Goal: Information Seeking & Learning: Learn about a topic

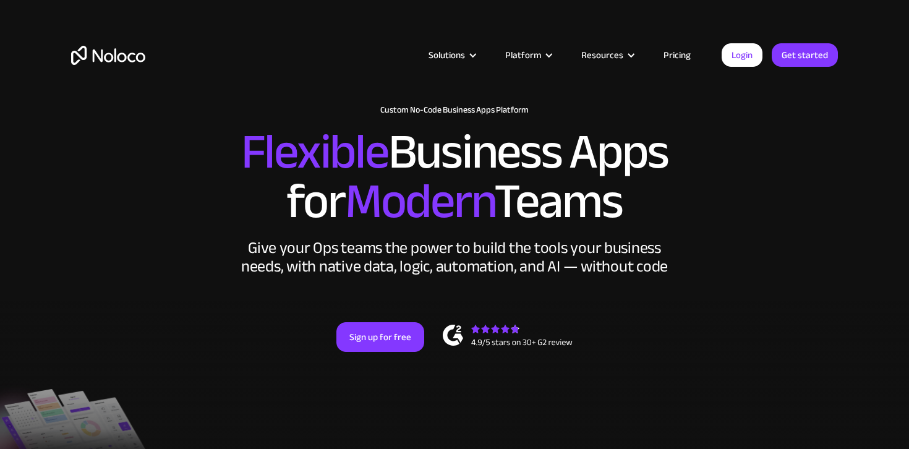
click at [684, 55] on link "Pricing" at bounding box center [677, 55] width 58 height 16
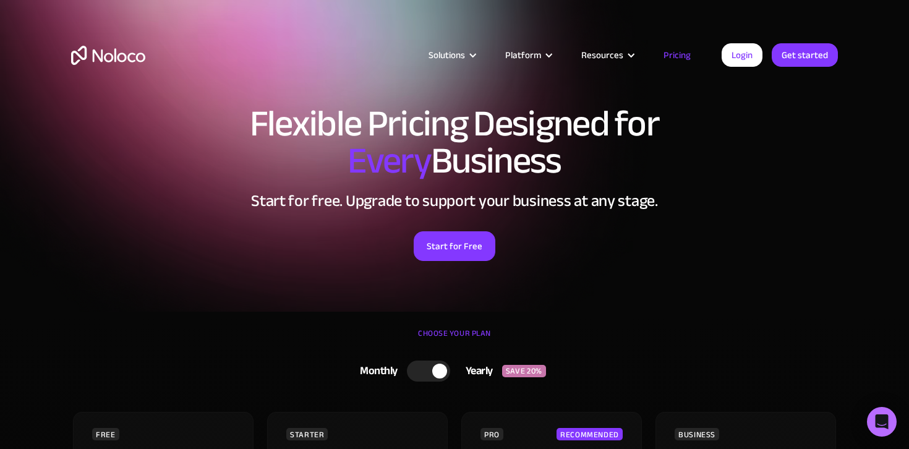
click at [680, 54] on link "Pricing" at bounding box center [677, 55] width 58 height 16
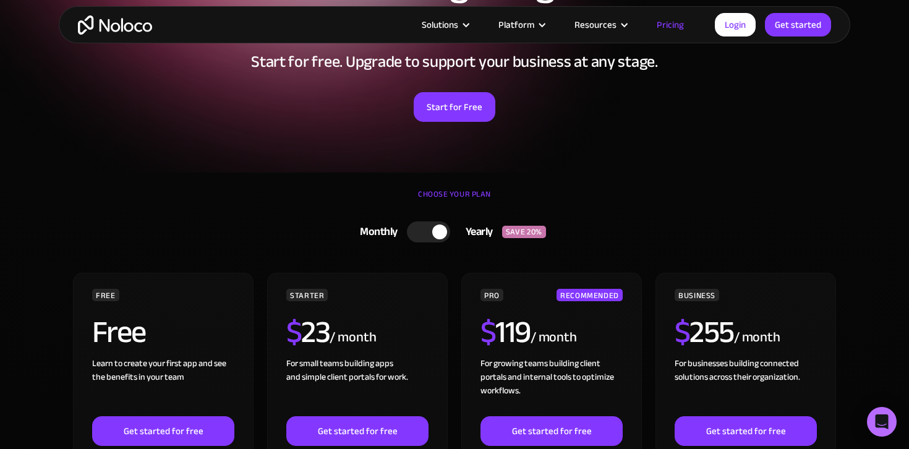
scroll to position [149, 0]
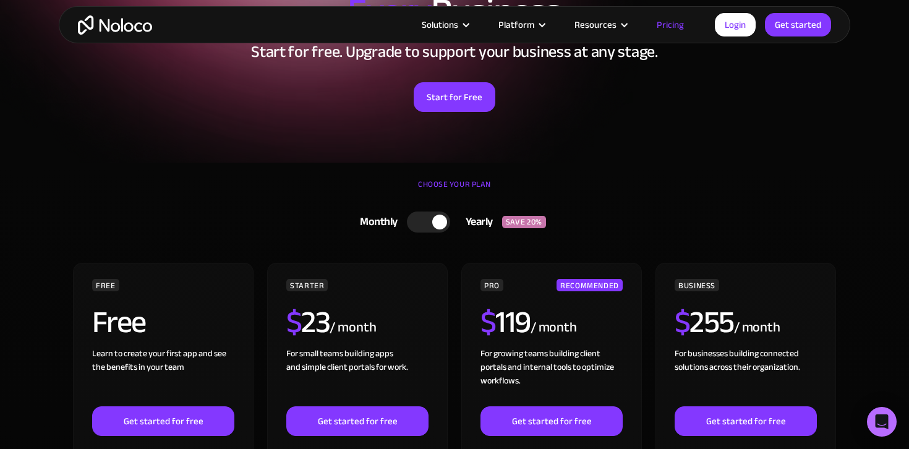
click at [423, 222] on div at bounding box center [428, 222] width 43 height 21
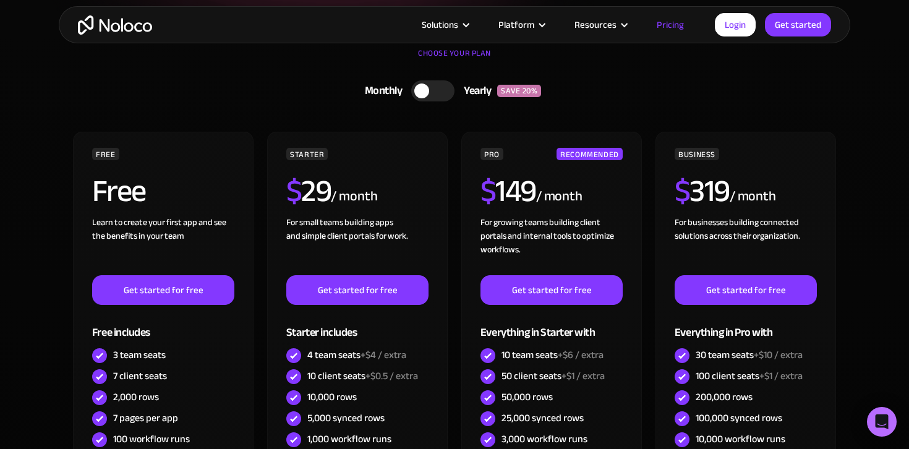
scroll to position [281, 0]
